Goal: Information Seeking & Learning: Learn about a topic

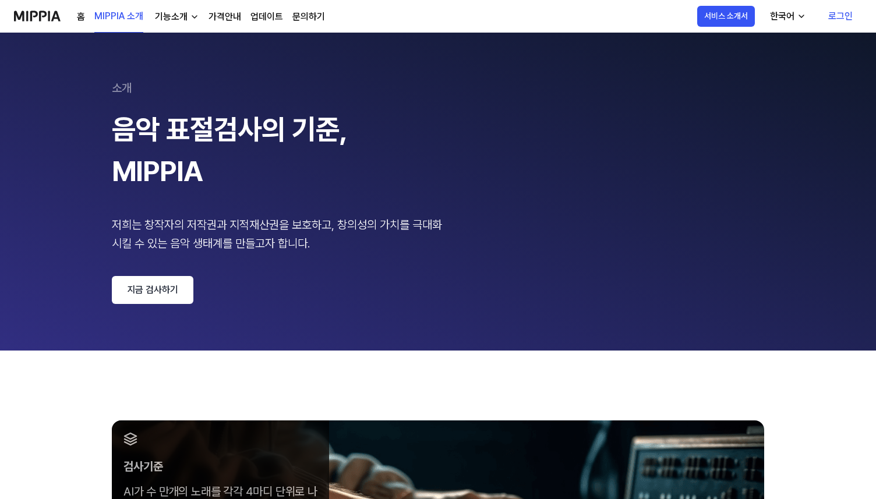
click at [176, 18] on div "기능소개" at bounding box center [171, 17] width 37 height 14
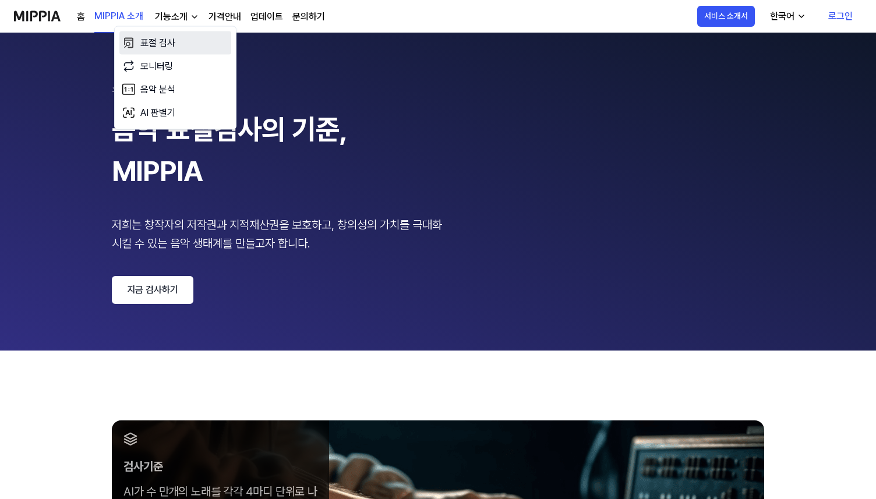
click at [174, 40] on link "표절 검사" at bounding box center [175, 42] width 112 height 23
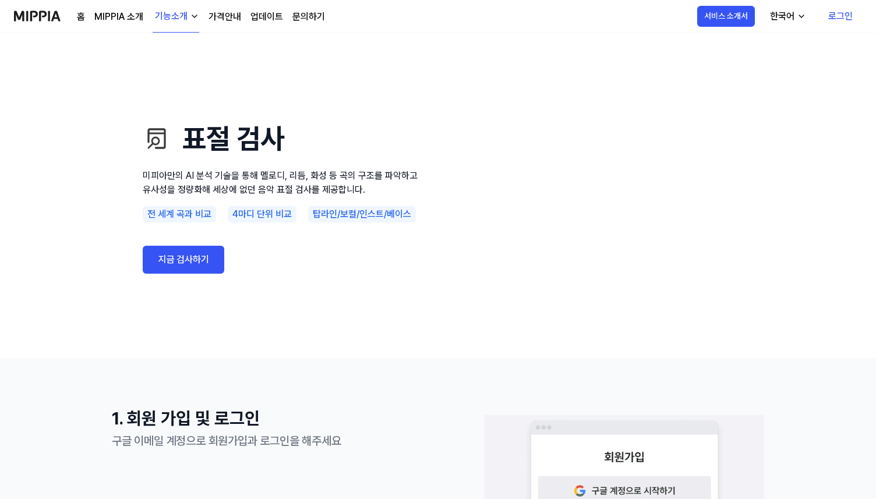
click at [116, 21] on link "MIPPIA 소개" at bounding box center [118, 17] width 49 height 14
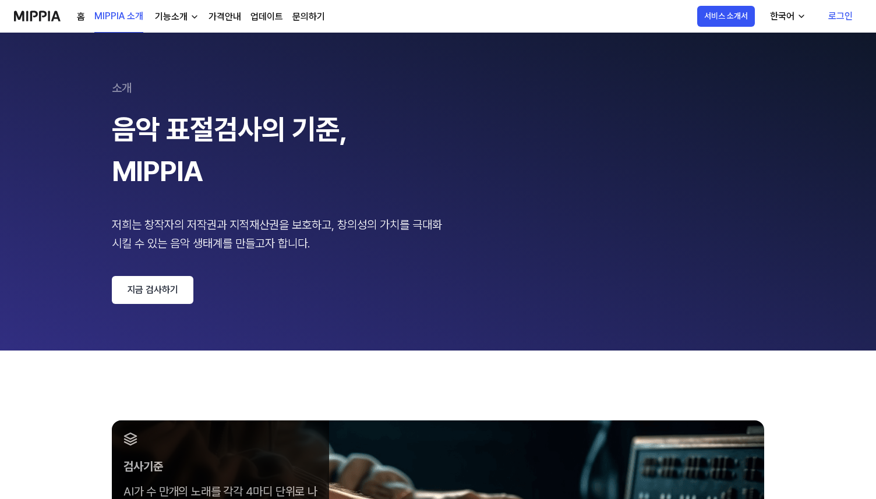
click at [224, 14] on link "가격안내" at bounding box center [225, 17] width 33 height 14
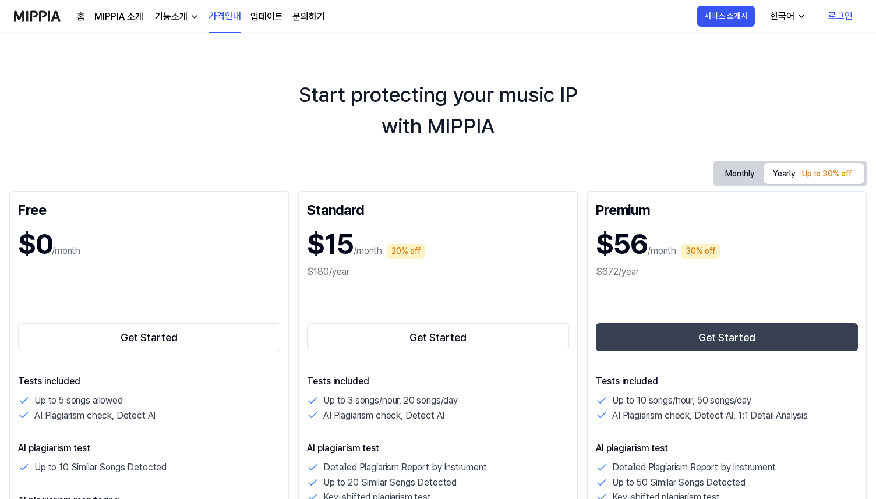
click at [272, 18] on link "업데이트" at bounding box center [267, 17] width 33 height 14
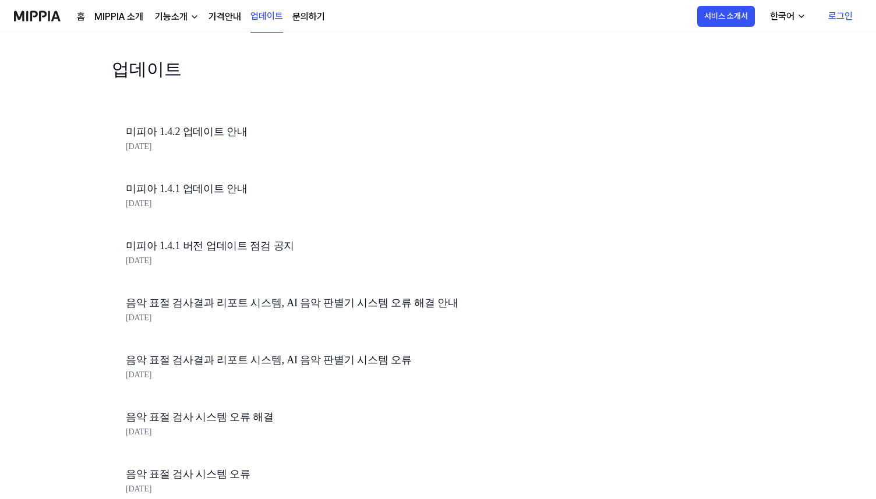
click at [240, 20] on div "홈 MIPPIA 소개 기능소개 가격안내 업데이트 문의하기" at bounding box center [201, 16] width 248 height 32
click at [235, 15] on link "가격안내" at bounding box center [225, 17] width 33 height 14
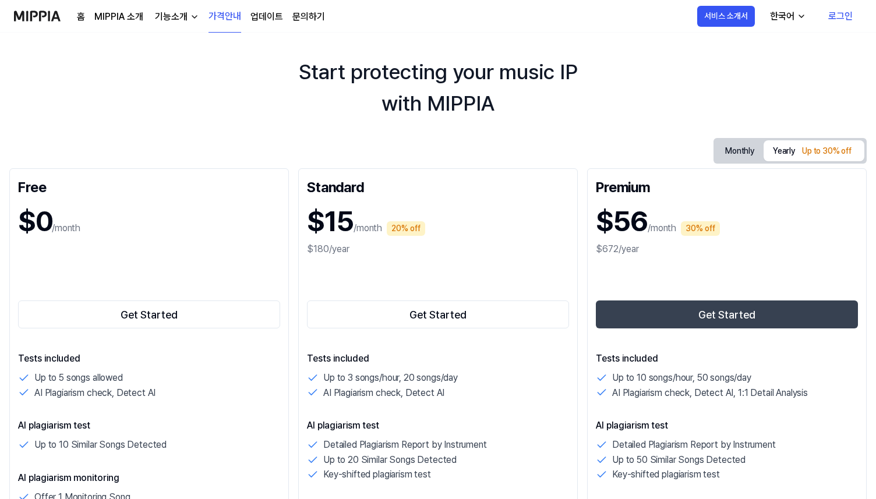
scroll to position [23, 0]
click at [169, 13] on div "기능소개" at bounding box center [171, 17] width 37 height 14
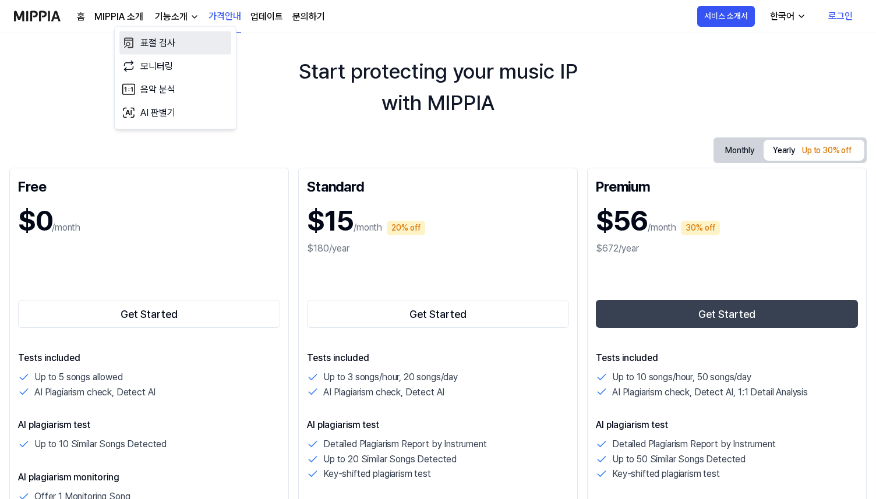
click at [134, 44] on icon at bounding box center [129, 43] width 14 height 14
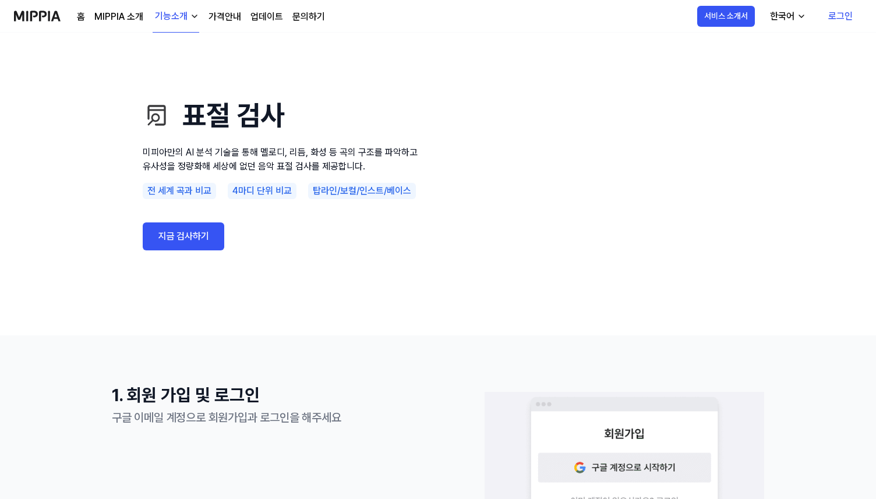
click at [162, 15] on div "기능소개" at bounding box center [171, 16] width 37 height 14
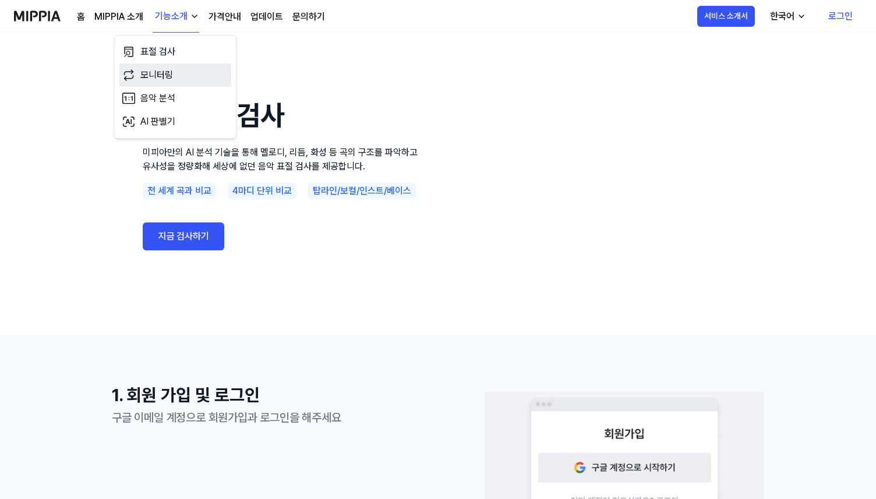
click at [198, 68] on link "모니터링" at bounding box center [175, 75] width 112 height 23
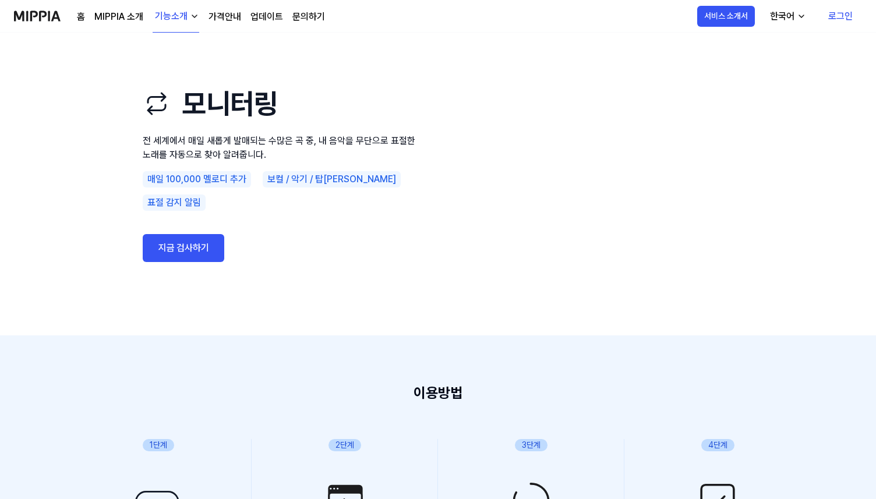
click at [184, 15] on div "기능소개" at bounding box center [171, 16] width 37 height 14
click at [168, 105] on link "음악 분석" at bounding box center [175, 98] width 112 height 23
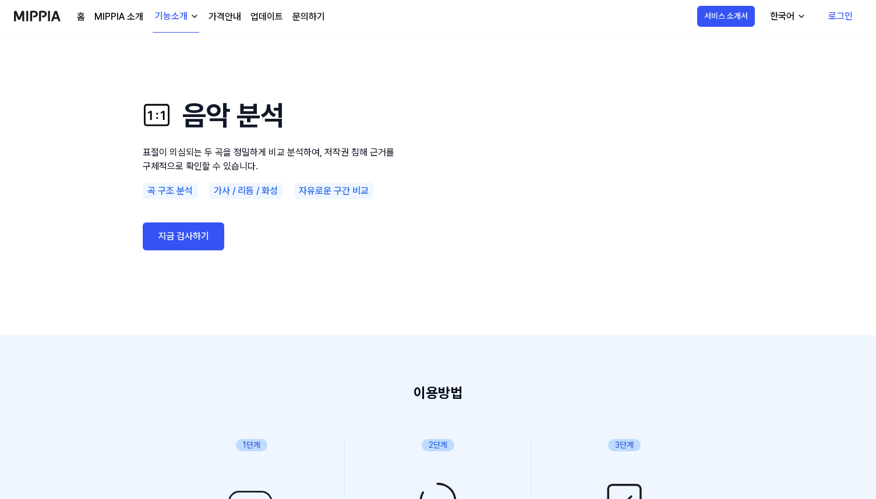
click at [170, 13] on div "기능소개" at bounding box center [171, 16] width 37 height 14
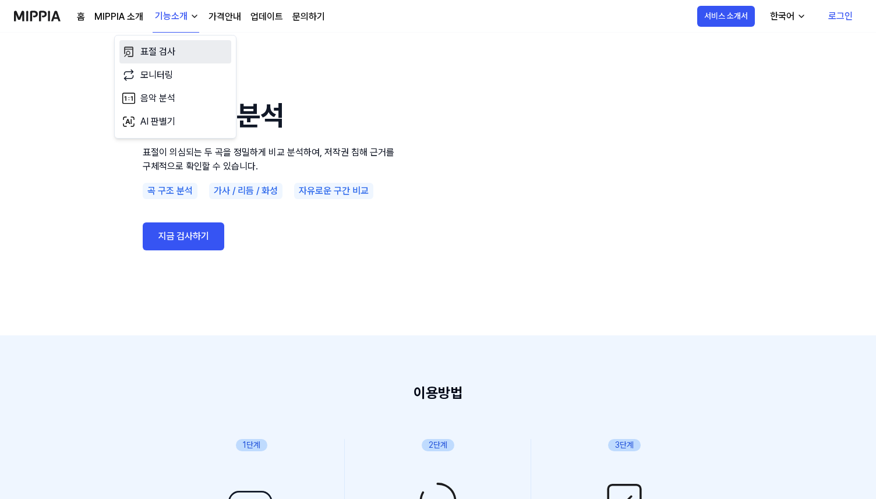
click at [167, 53] on link "표절 검사" at bounding box center [175, 51] width 112 height 23
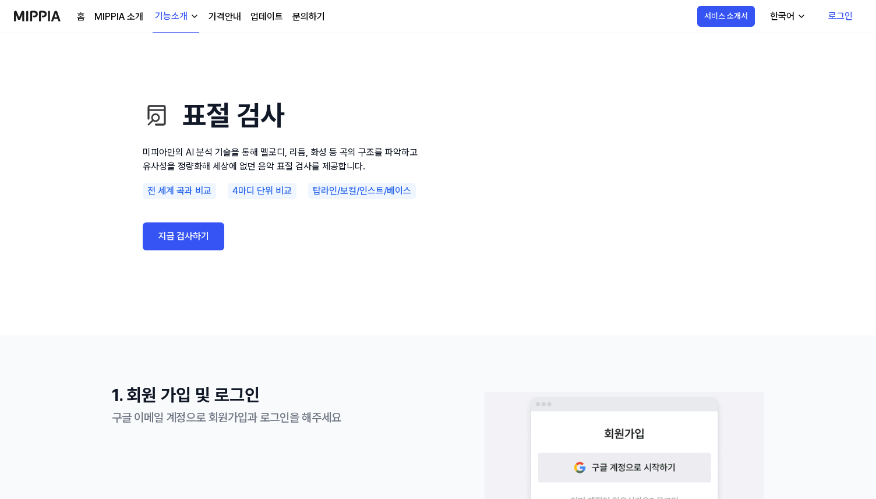
click at [174, 28] on button "기능소개" at bounding box center [176, 17] width 47 height 32
click at [180, 117] on link "AI 판별기" at bounding box center [175, 121] width 112 height 23
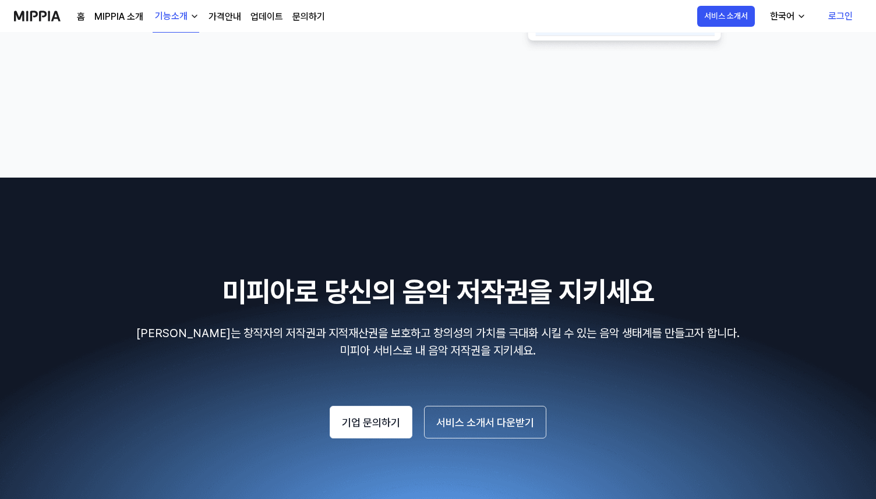
scroll to position [1228, 0]
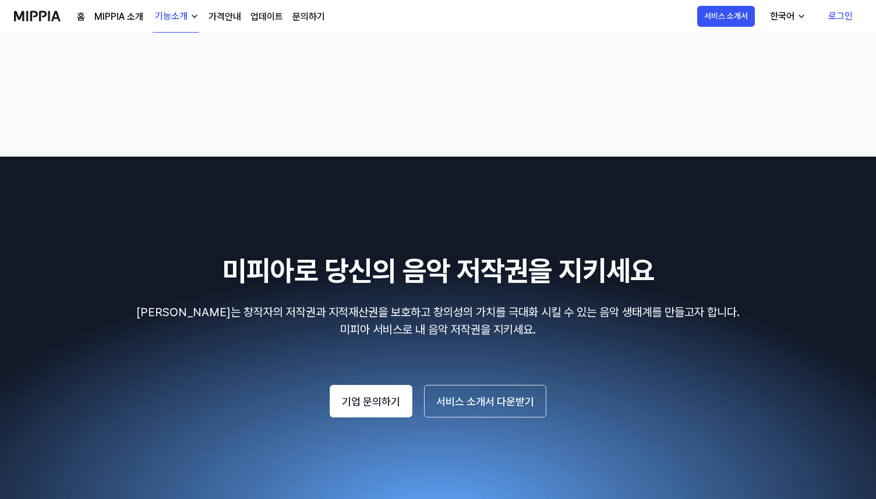
click at [217, 20] on link "가격안내" at bounding box center [225, 17] width 33 height 14
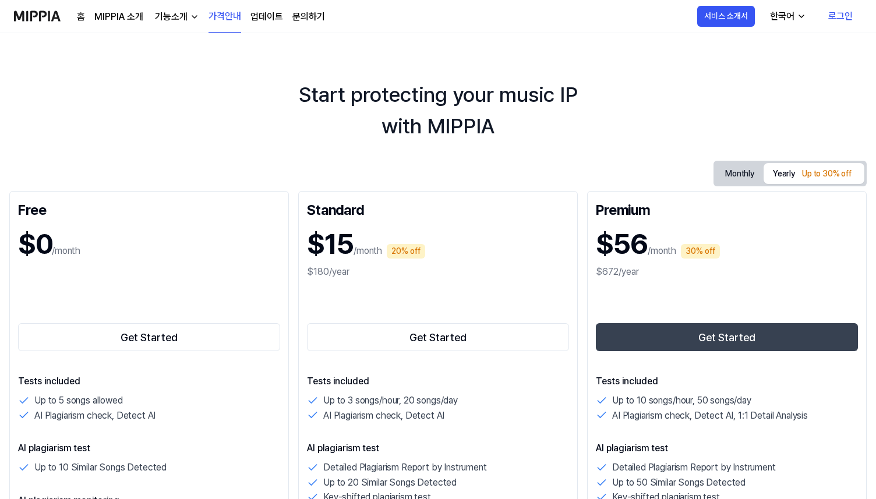
click at [124, 15] on link "MIPPIA 소개" at bounding box center [118, 17] width 49 height 14
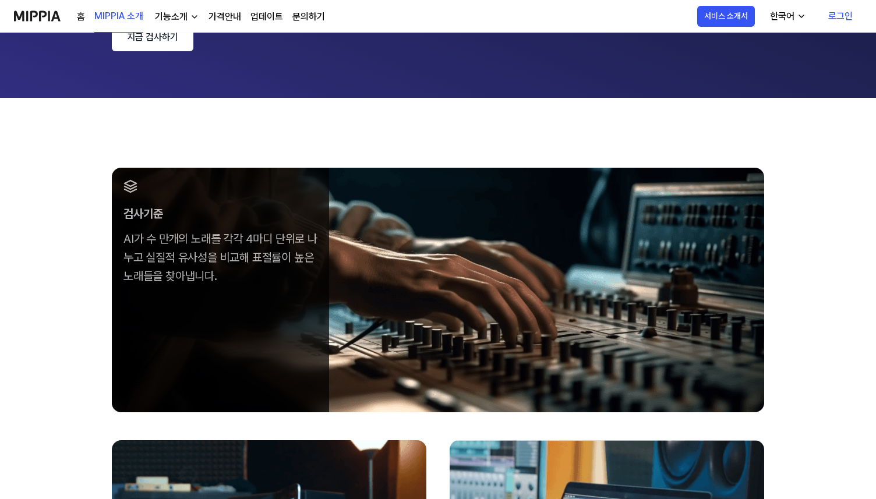
scroll to position [212, 0]
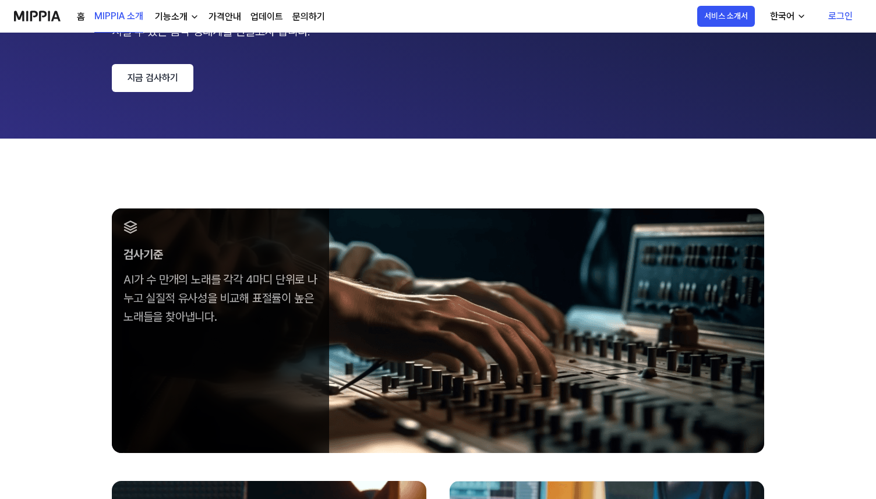
click at [274, 19] on link "업데이트" at bounding box center [267, 17] width 33 height 14
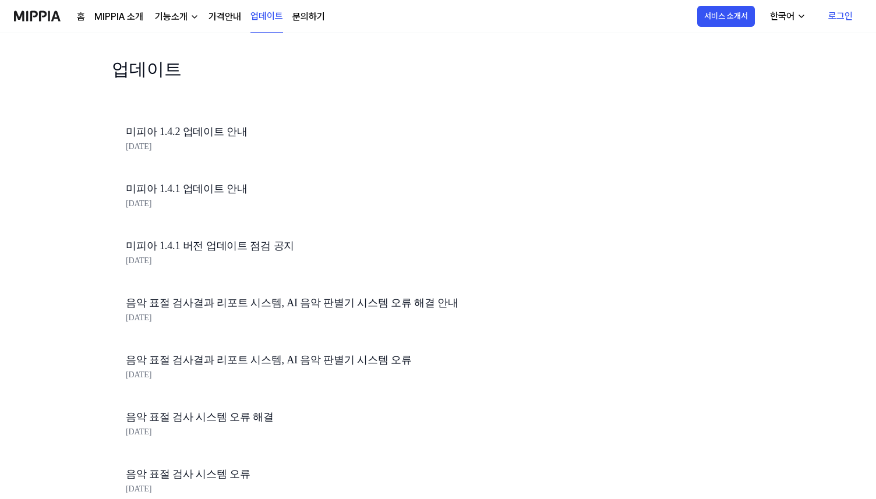
click at [232, 14] on link "가격안내" at bounding box center [225, 17] width 33 height 14
